Goal: Navigation & Orientation: Find specific page/section

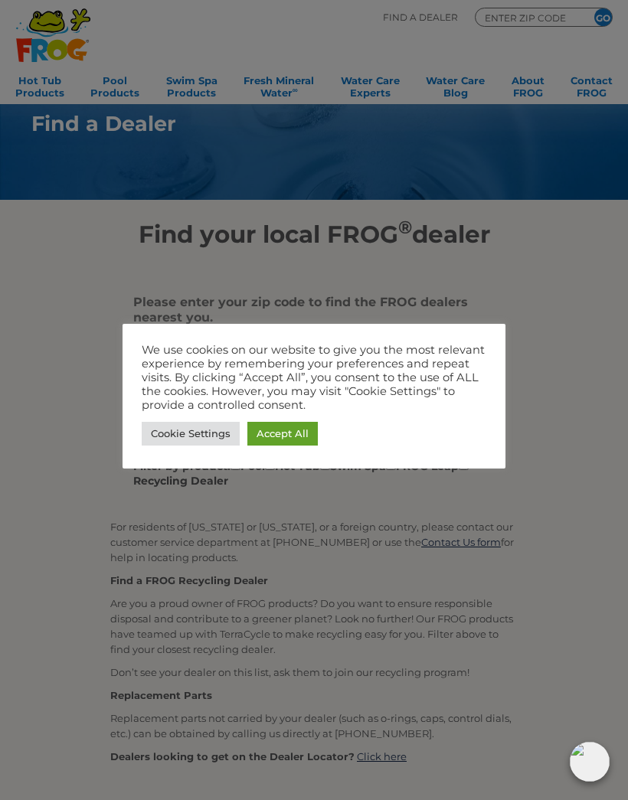
click at [295, 440] on link "Accept All" at bounding box center [282, 434] width 70 height 24
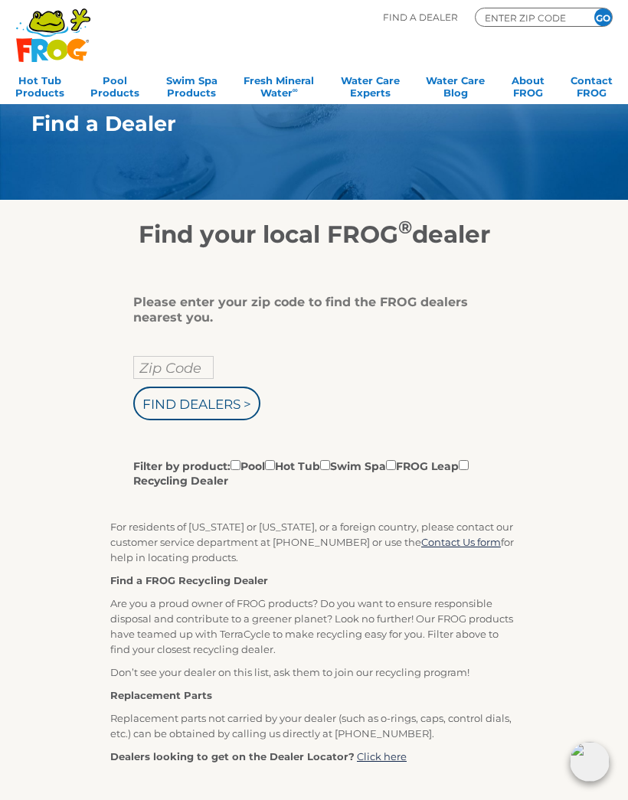
click at [147, 367] on input "Zip Code" at bounding box center [173, 367] width 80 height 23
type input "50125"
click at [163, 413] on input "Find Dealers >" at bounding box center [196, 404] width 127 height 34
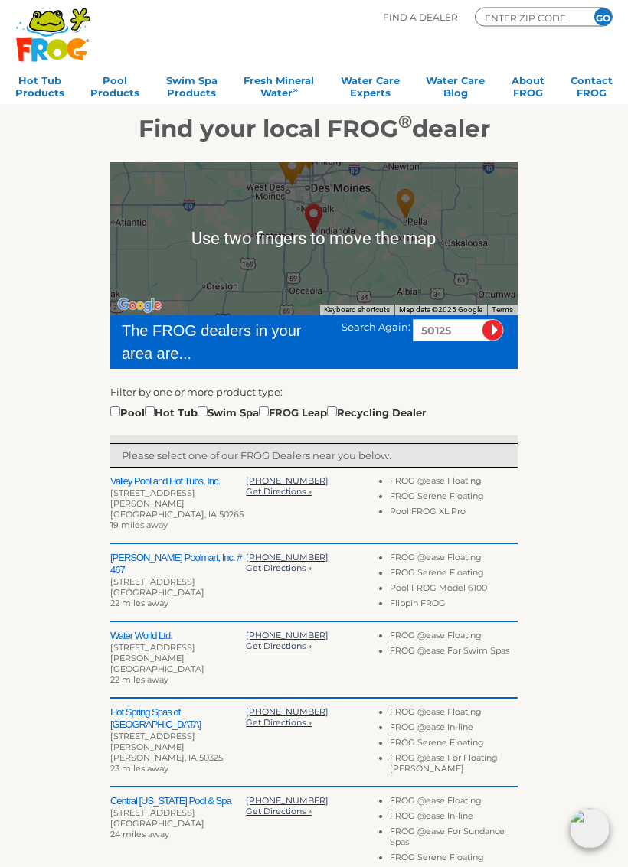
scroll to position [106, 0]
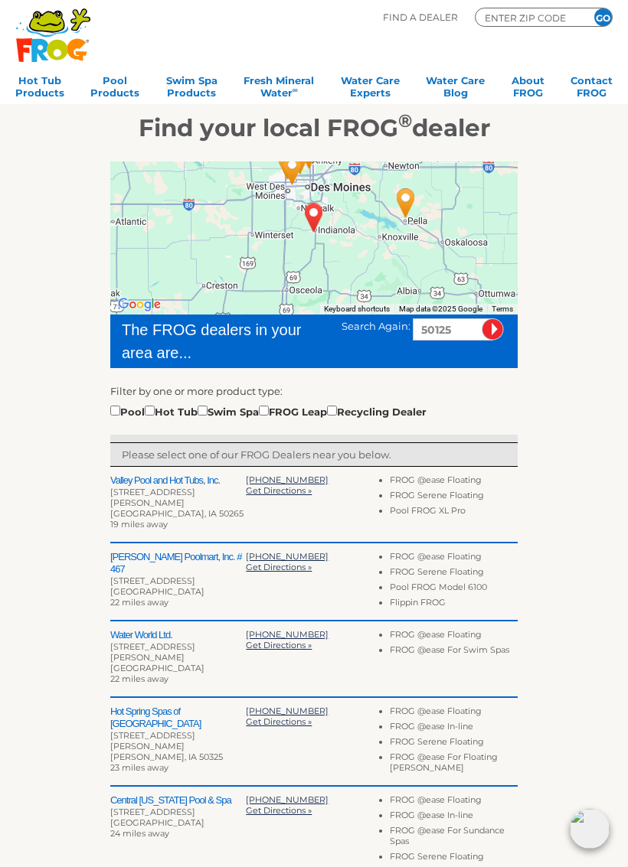
click at [113, 409] on input "checkbox" at bounding box center [115, 411] width 10 height 10
checkbox input "true"
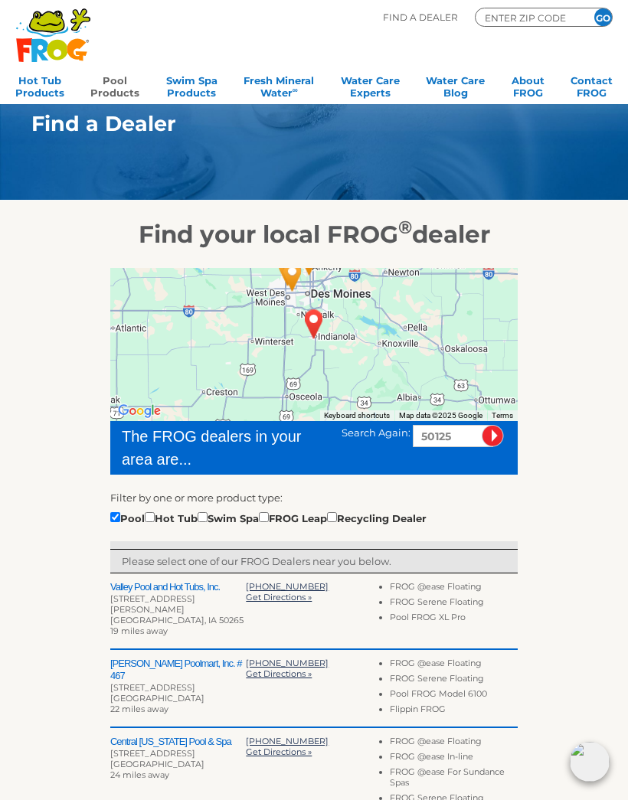
click at [111, 88] on link "Pool Products" at bounding box center [114, 85] width 49 height 31
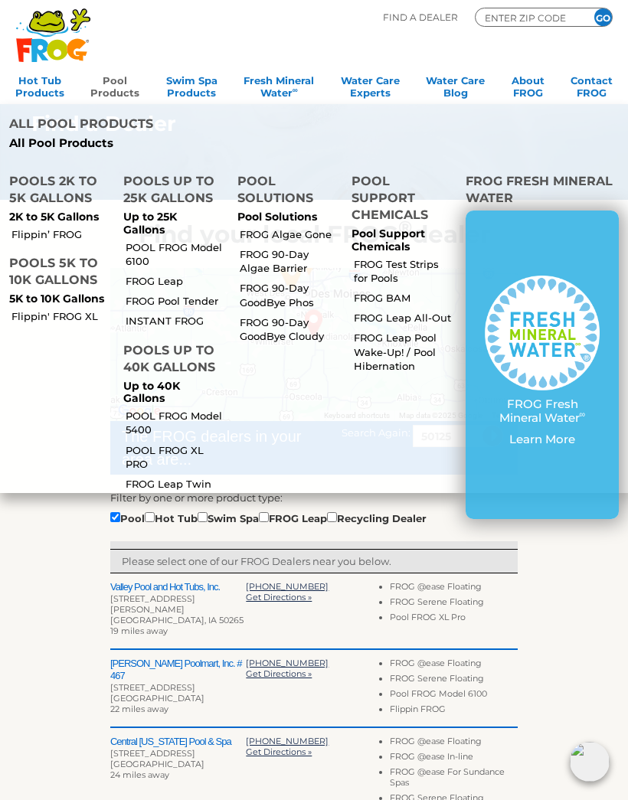
click at [164, 211] on p "Up to 25K Gallons" at bounding box center [171, 224] width 96 height 26
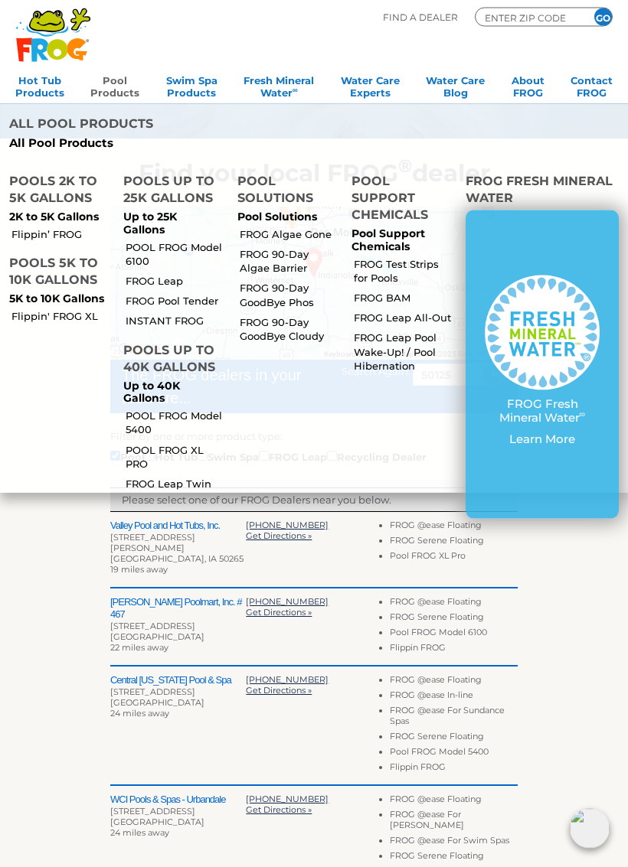
scroll to position [61, 0]
click at [136, 525] on h2 "Valley Pool and Hot Tubs, Inc." at bounding box center [178, 526] width 136 height 12
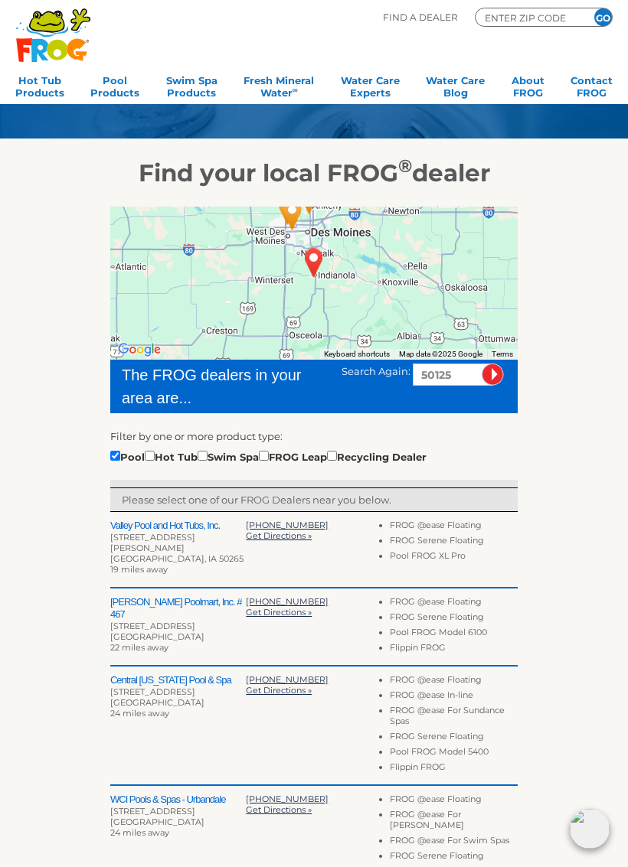
click at [130, 529] on h2 "Valley Pool and Hot Tubs, Inc." at bounding box center [178, 526] width 136 height 12
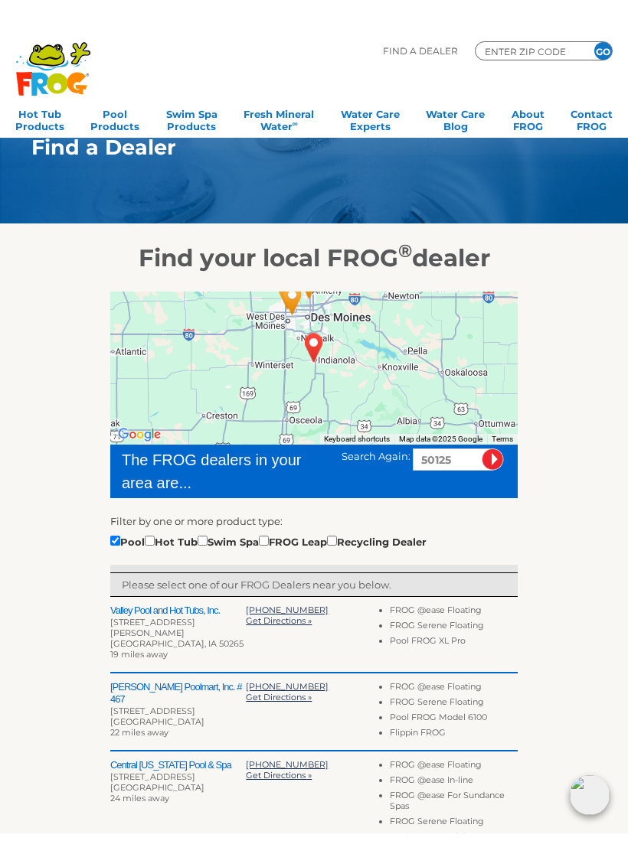
scroll to position [11, 0]
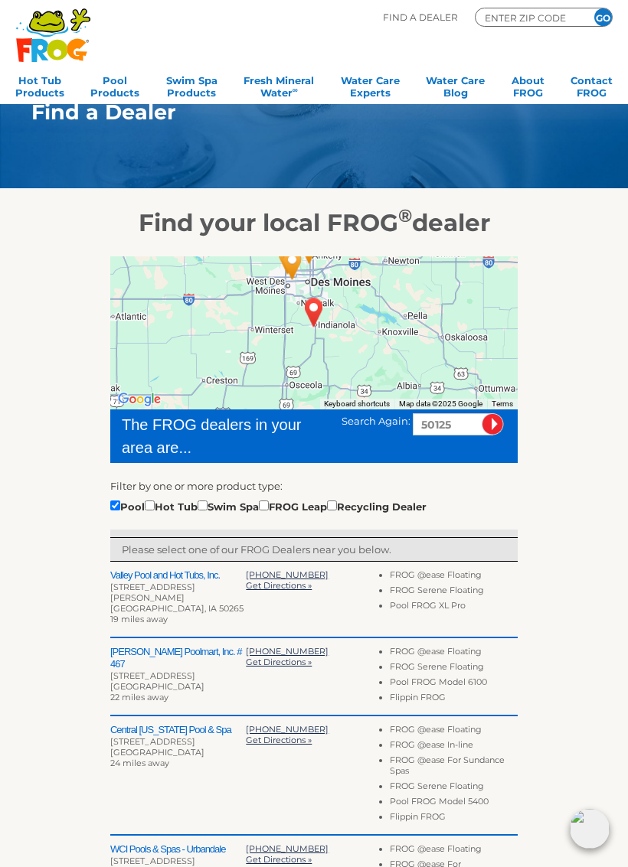
click at [151, 576] on h2 "Valley Pool and Hot Tubs, Inc." at bounding box center [178, 576] width 136 height 12
click at [179, 572] on h2 "Valley Pool and Hot Tubs, Inc." at bounding box center [178, 576] width 136 height 12
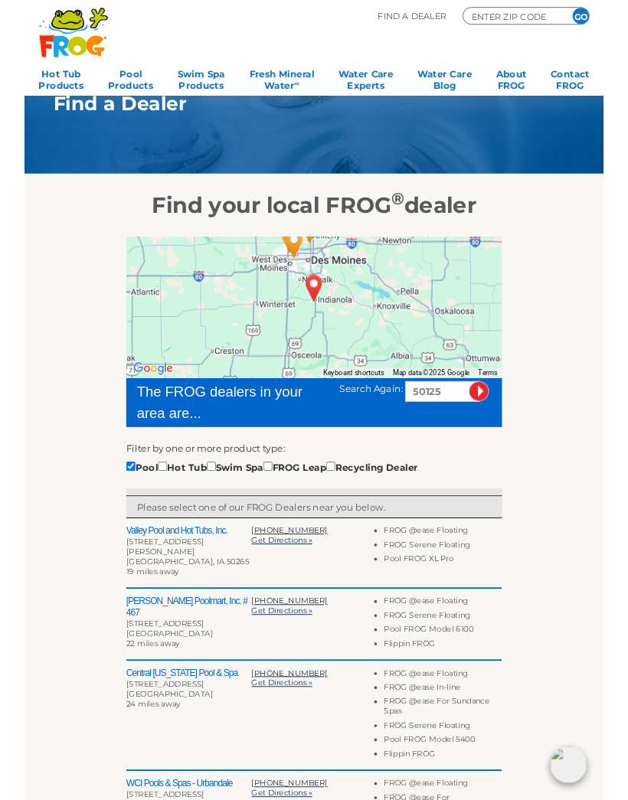
scroll to position [0, 0]
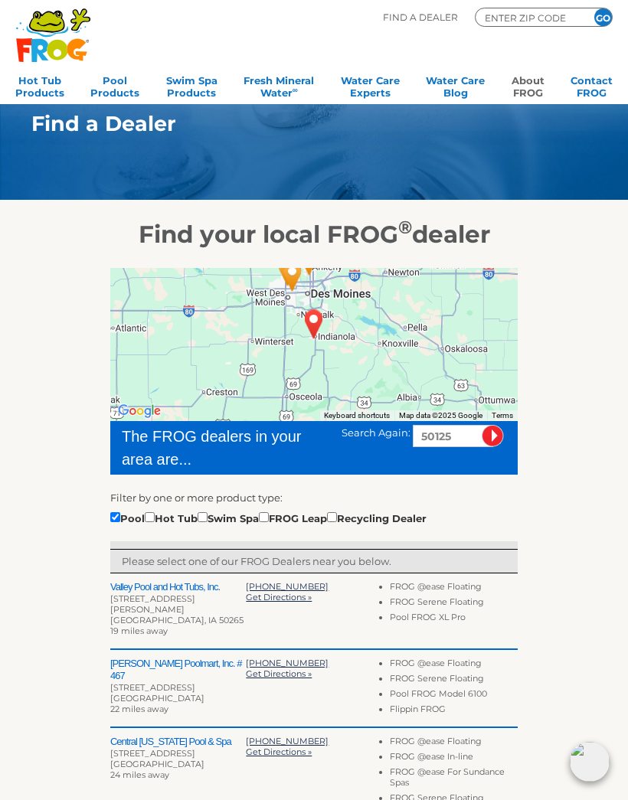
click at [529, 91] on link "About FROG" at bounding box center [527, 85] width 33 height 31
